Goal: Task Accomplishment & Management: Manage account settings

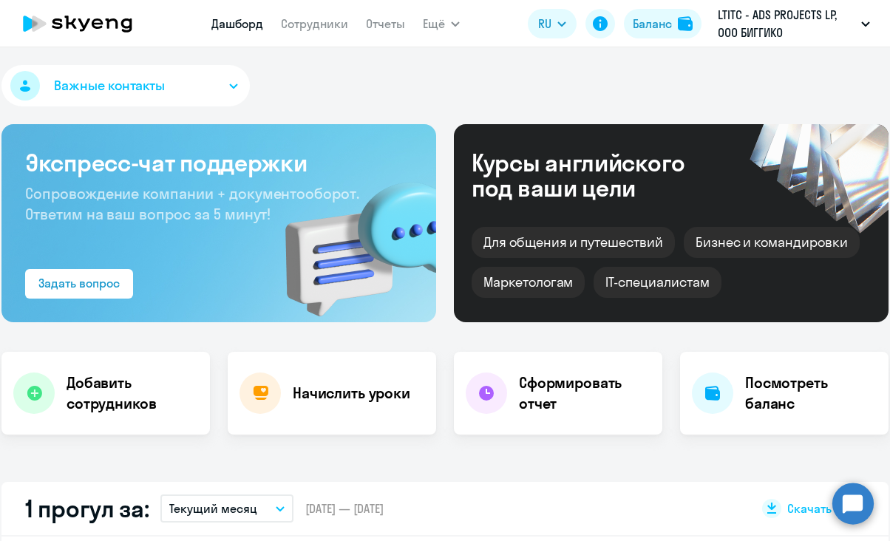
select select "30"
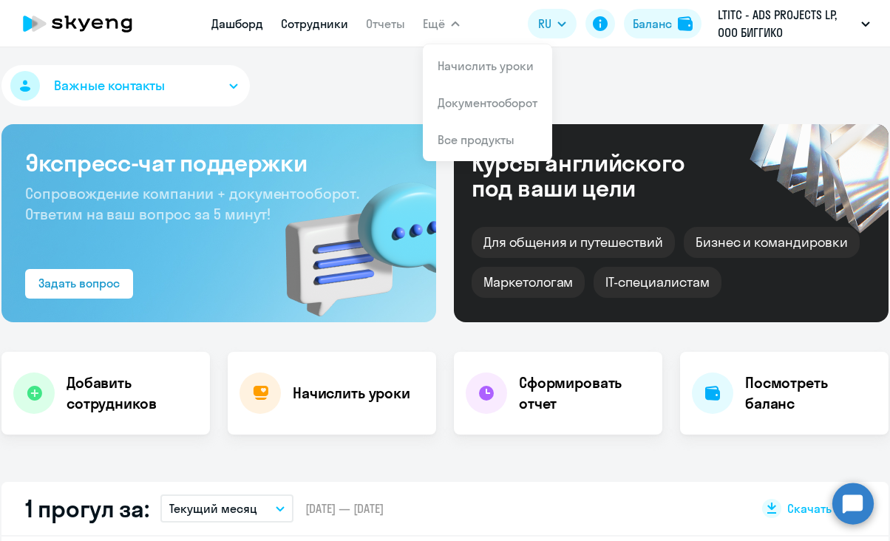
click at [303, 28] on link "Сотрудники" at bounding box center [314, 23] width 67 height 15
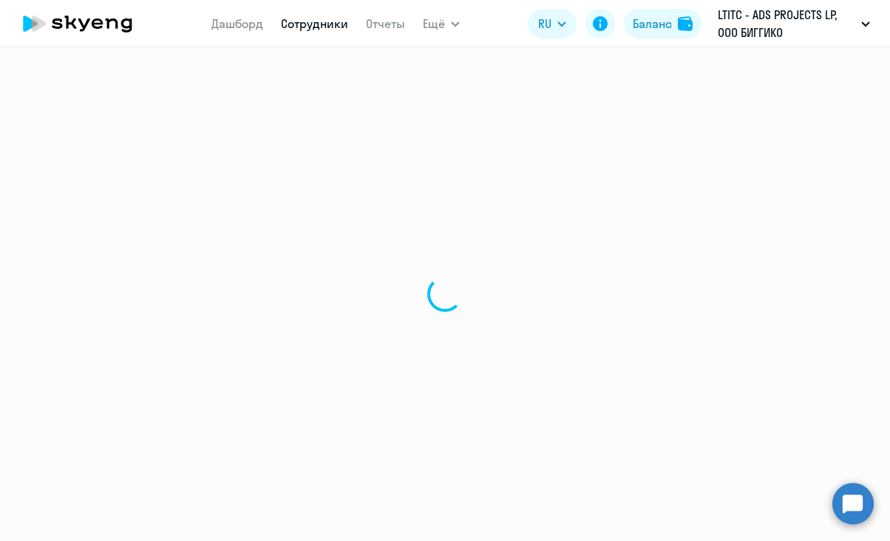
select select "30"
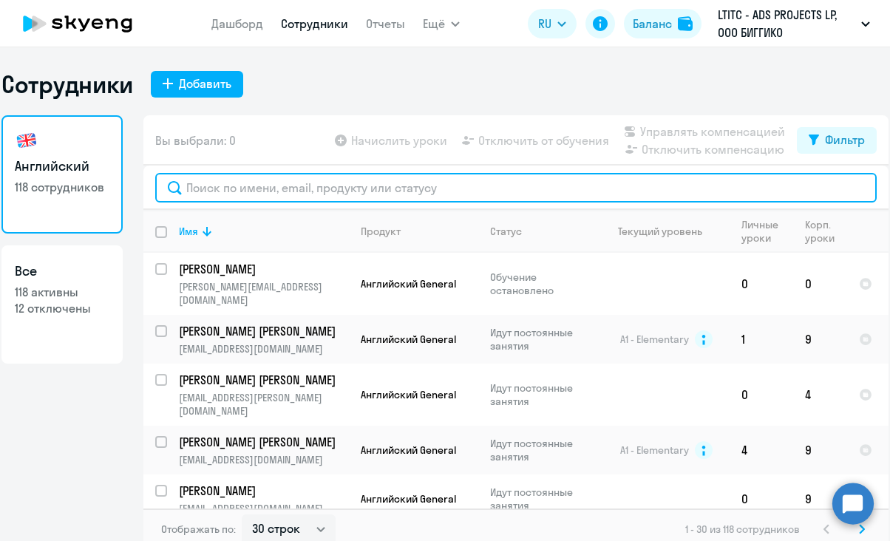
click at [367, 188] on input "text" at bounding box center [516, 188] width 722 height 30
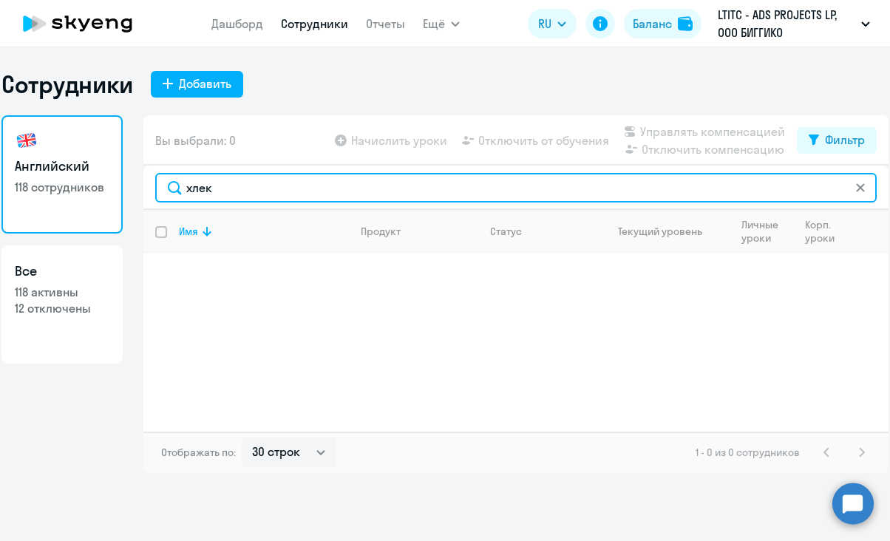
click at [233, 186] on input "хлек" at bounding box center [516, 188] width 722 height 30
type input "хлек"
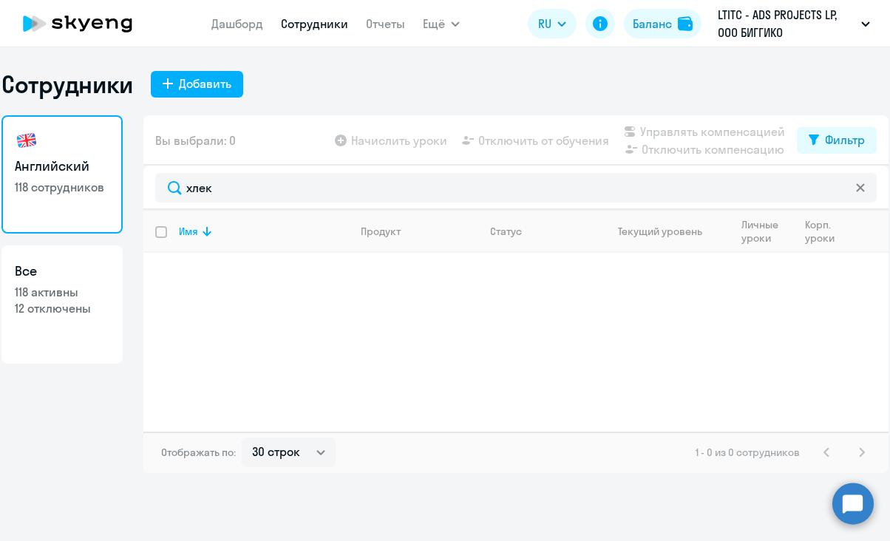
click at [75, 271] on h3 "Все" at bounding box center [62, 271] width 95 height 19
select select "30"
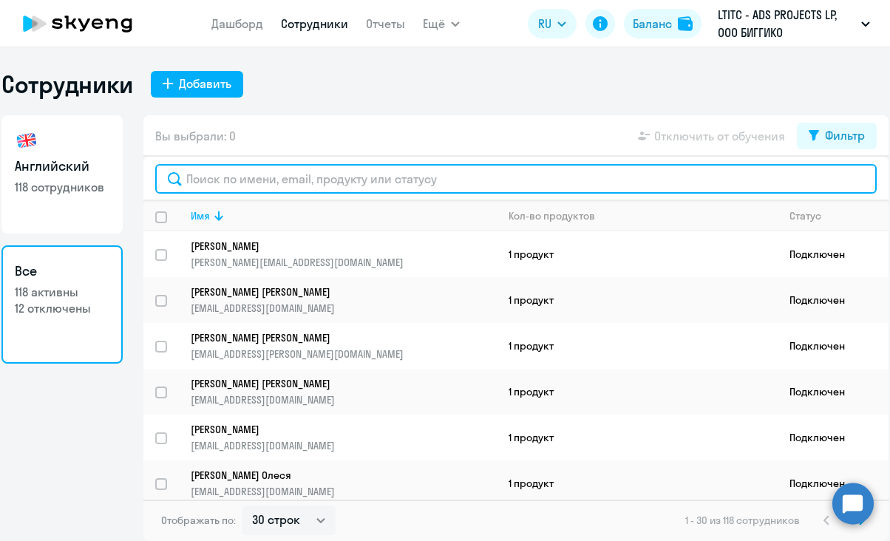
click at [315, 172] on input "text" at bounding box center [516, 179] width 722 height 30
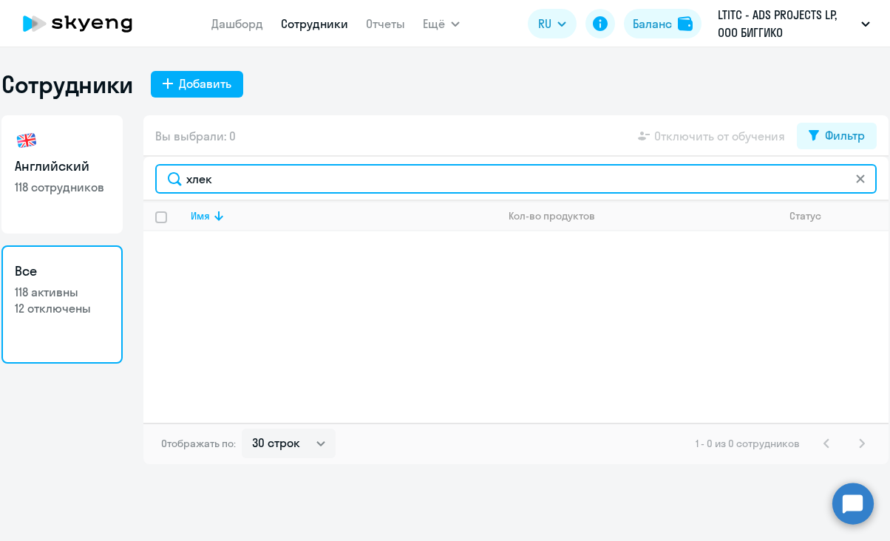
type input "хлек"
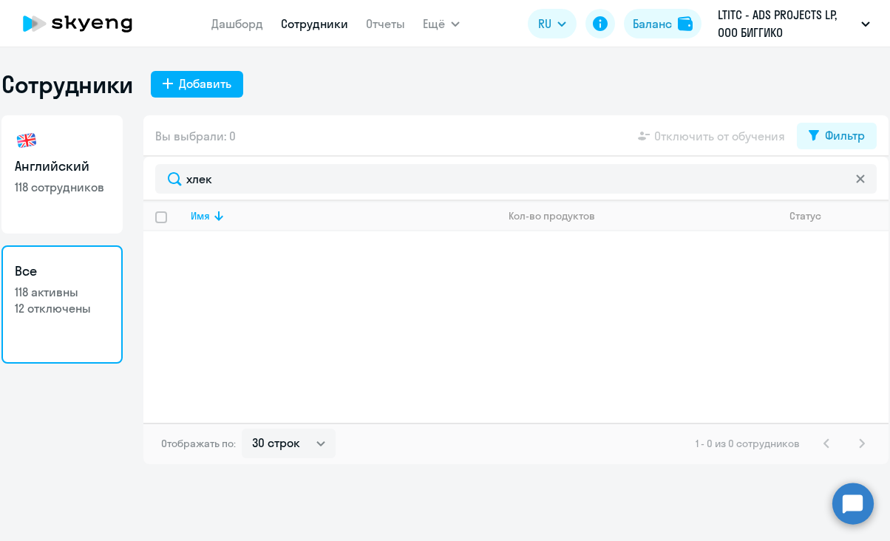
click at [63, 199] on link "Английский 118 сотрудников" at bounding box center [61, 174] width 121 height 118
select select "30"
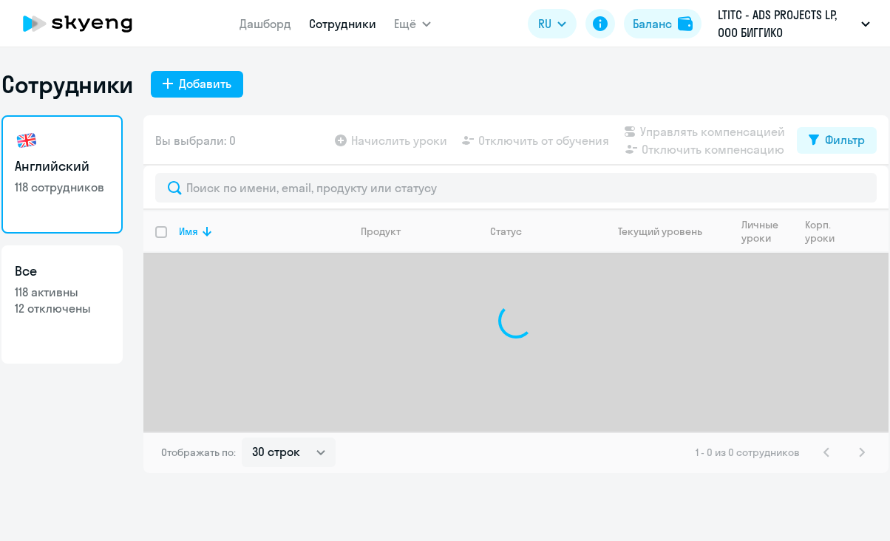
select select "30"
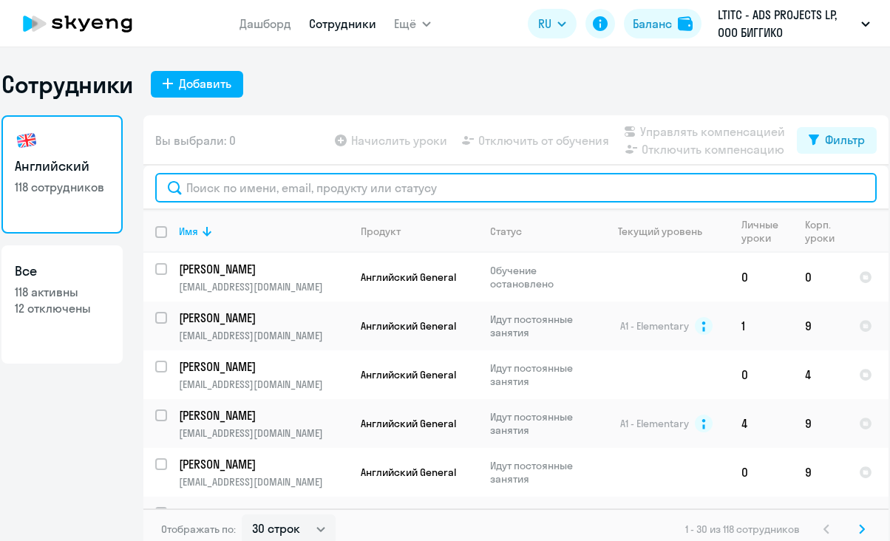
click at [436, 195] on input "text" at bounding box center [516, 188] width 722 height 30
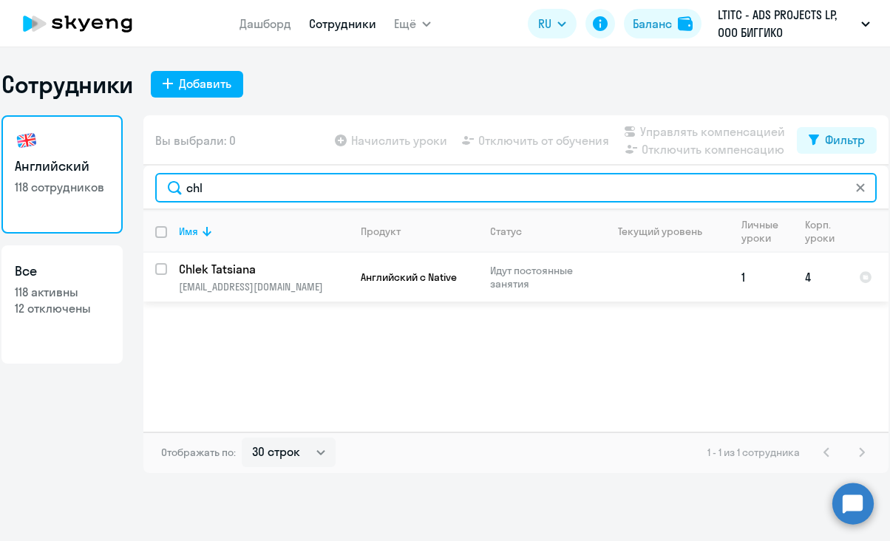
type input "chl"
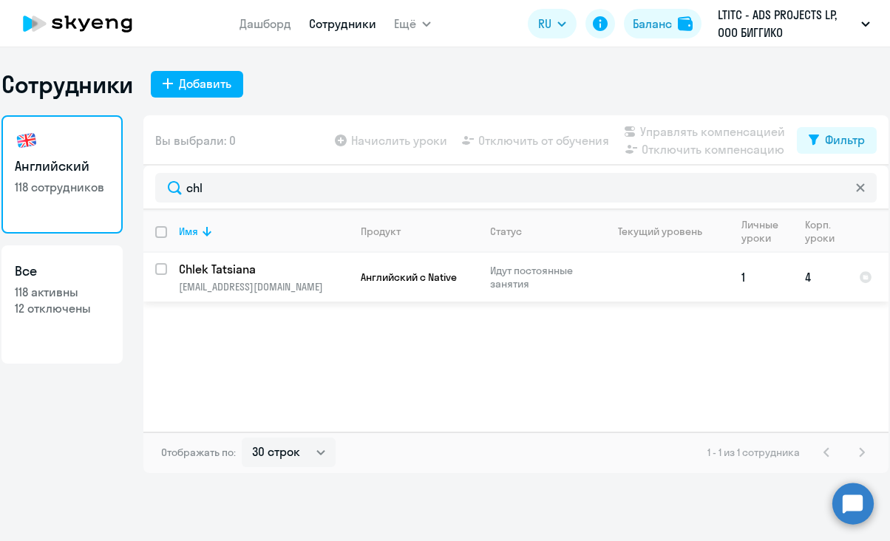
click at [161, 265] on input "select row 38711510" at bounding box center [170, 278] width 30 height 30
checkbox input "true"
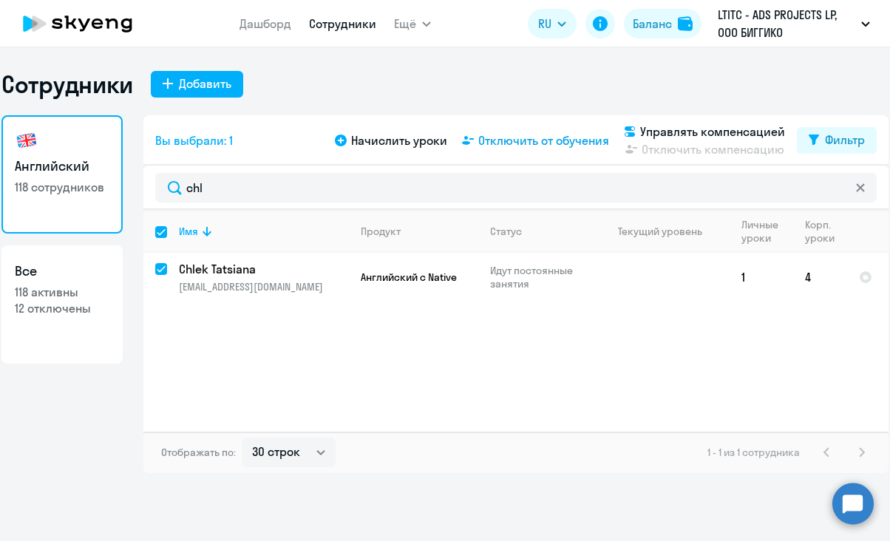
click at [571, 148] on span "Отключить от обучения" at bounding box center [543, 141] width 131 height 18
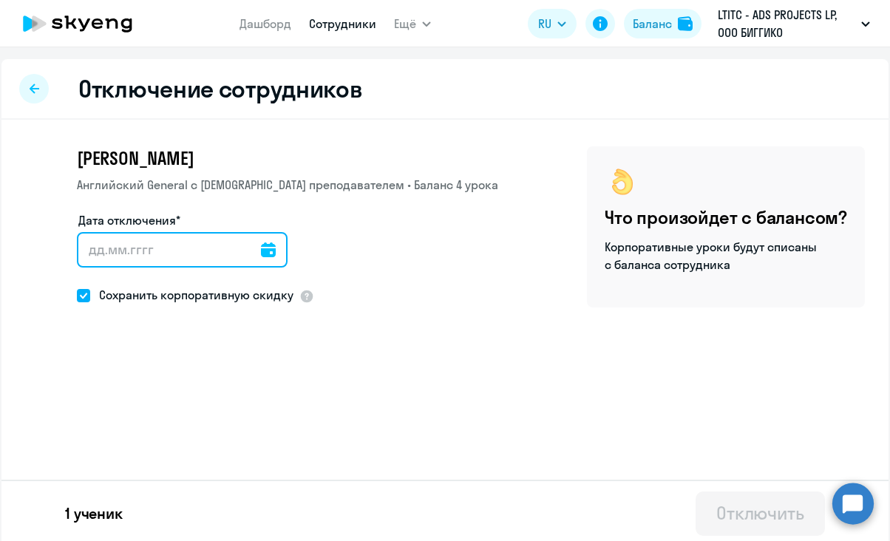
click at [186, 252] on input "Дата отключения*" at bounding box center [182, 249] width 211 height 35
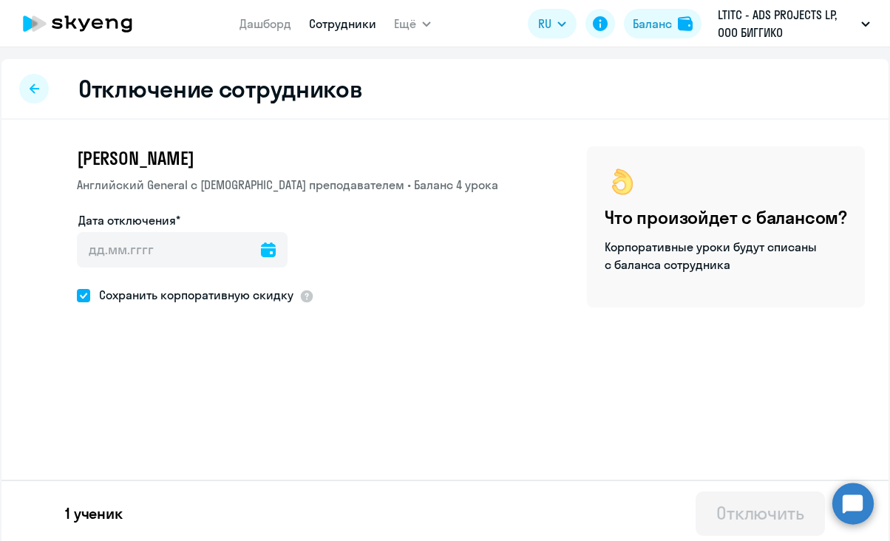
click at [261, 242] on div at bounding box center [268, 249] width 15 height 35
click at [261, 257] on div at bounding box center [268, 249] width 15 height 35
click at [261, 246] on icon at bounding box center [268, 250] width 15 height 15
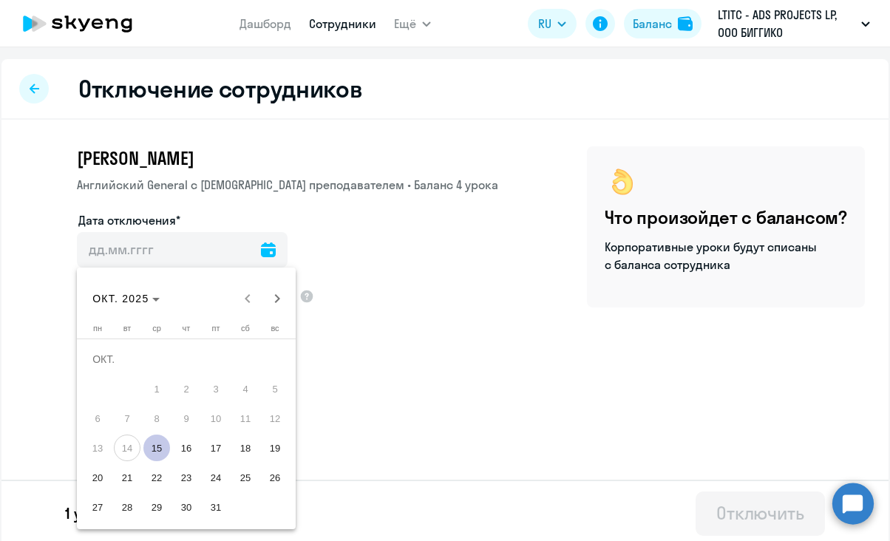
click at [152, 448] on span "15" at bounding box center [156, 448] width 27 height 27
type input "[DATE]"
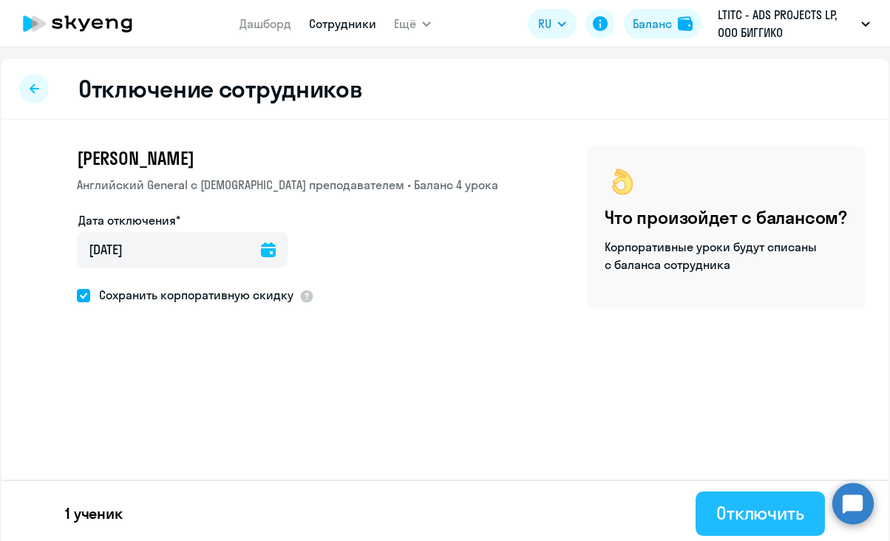
click at [752, 500] on button "Отключить" at bounding box center [760, 514] width 129 height 44
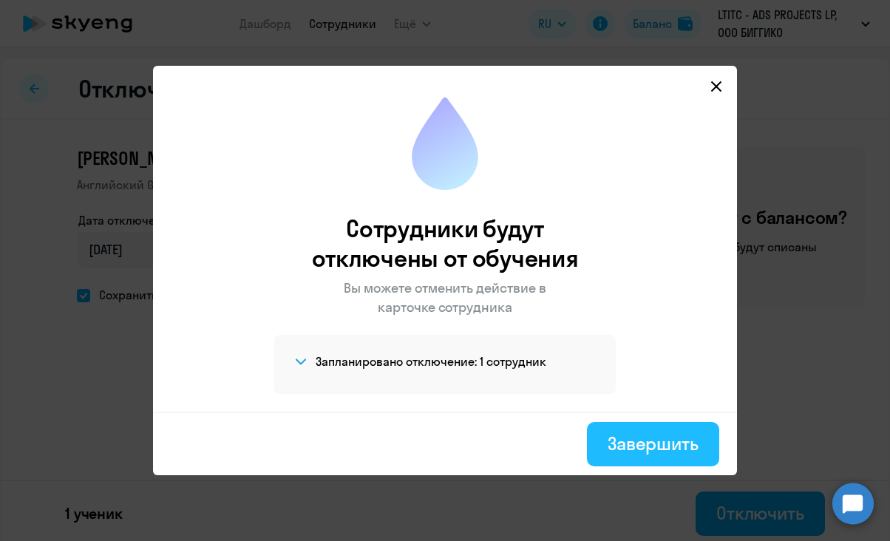
click at [646, 436] on div "Завершить" at bounding box center [653, 444] width 91 height 24
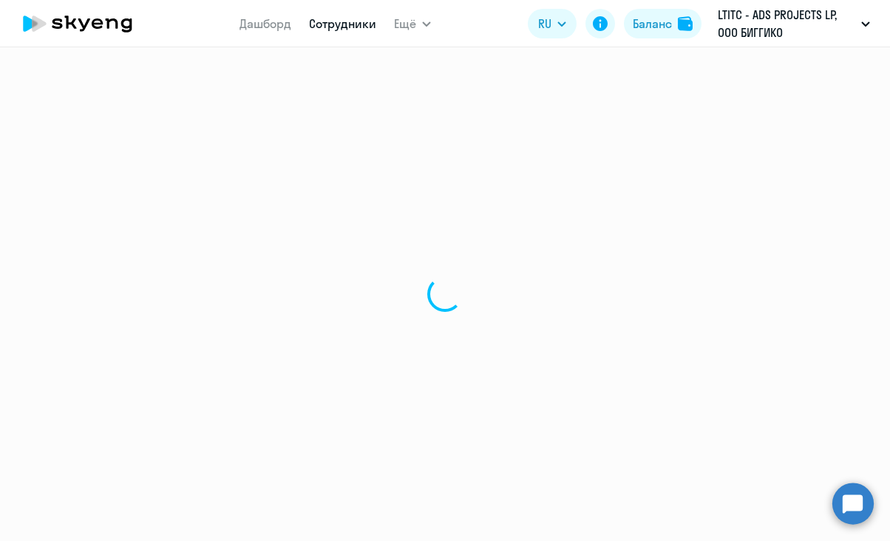
select select "30"
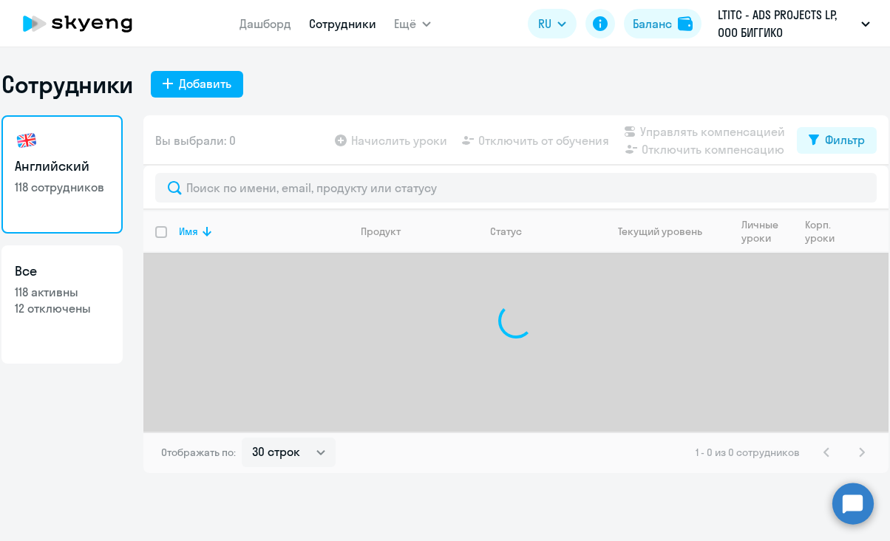
click at [112, 21] on icon at bounding box center [78, 23] width 130 height 37
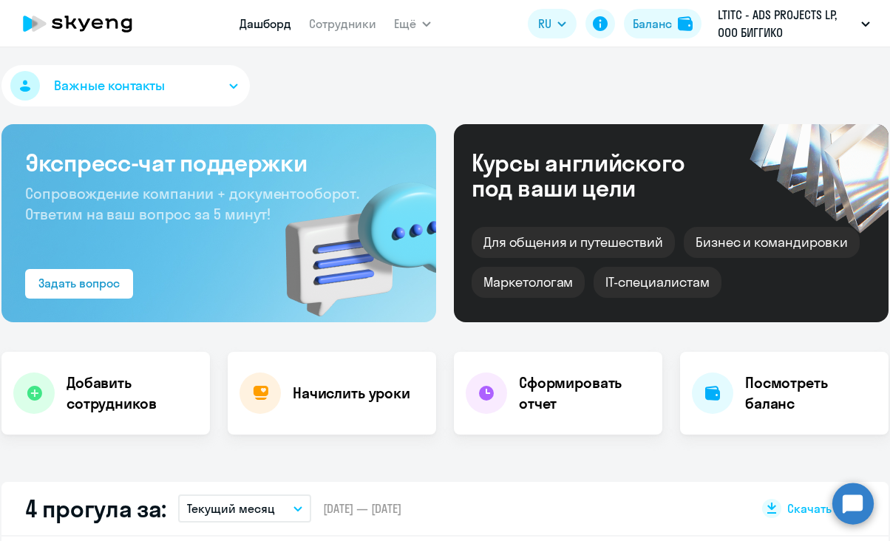
select select "30"
